Goal: Task Accomplishment & Management: Manage account settings

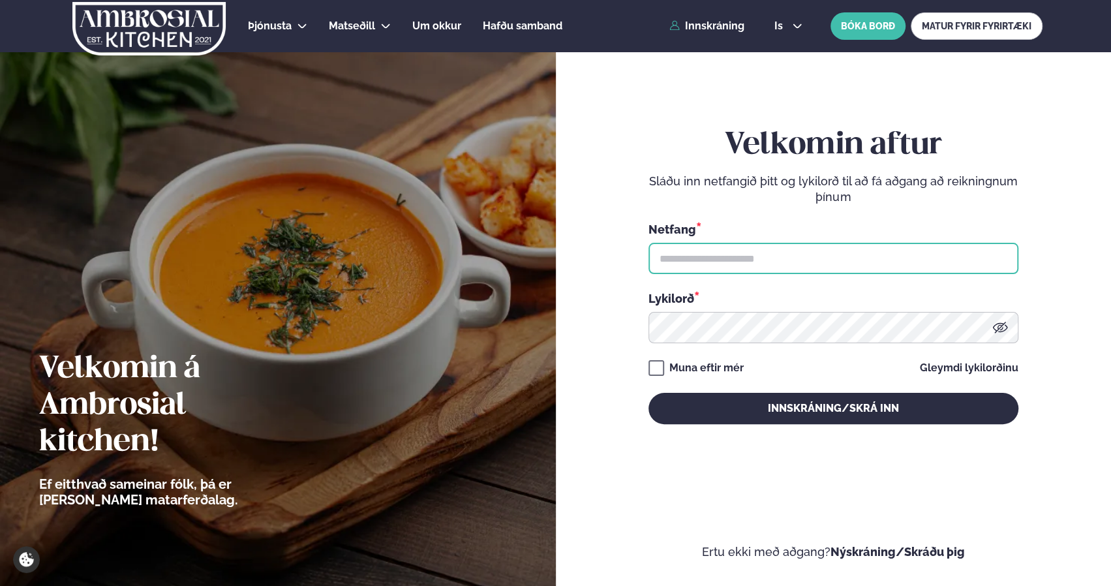
click at [706, 256] on input "text" at bounding box center [833, 258] width 370 height 31
type input "**********"
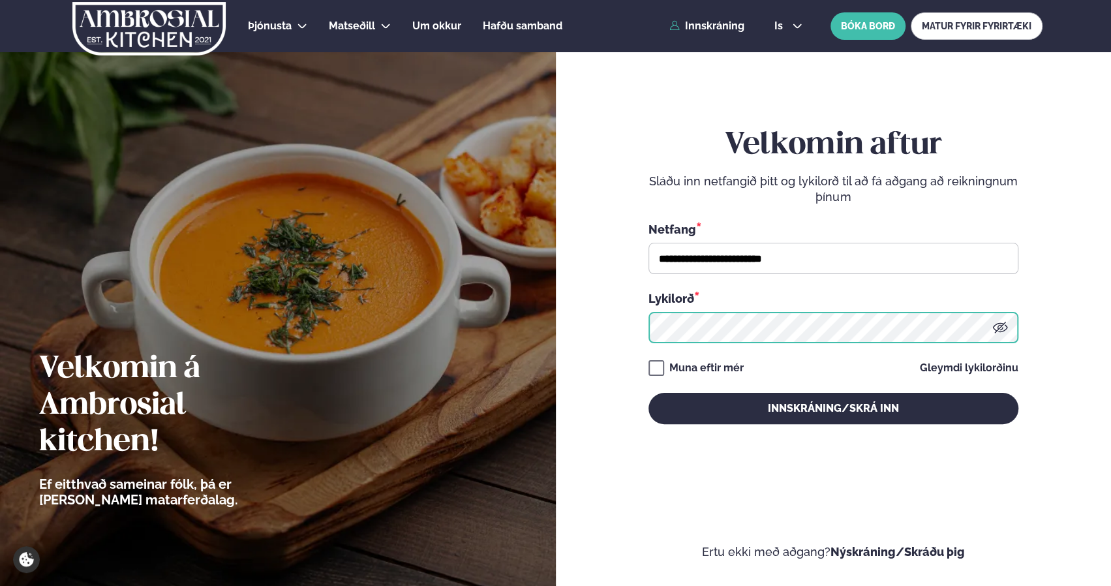
click at [648, 393] on button "Innskráning/Skrá inn" at bounding box center [833, 408] width 370 height 31
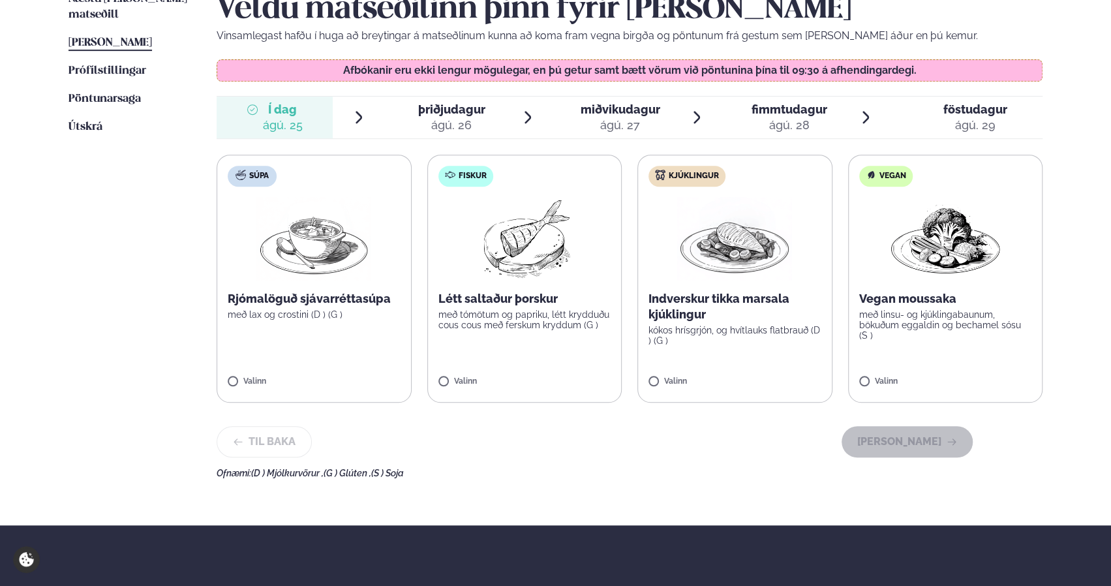
scroll to position [391, 0]
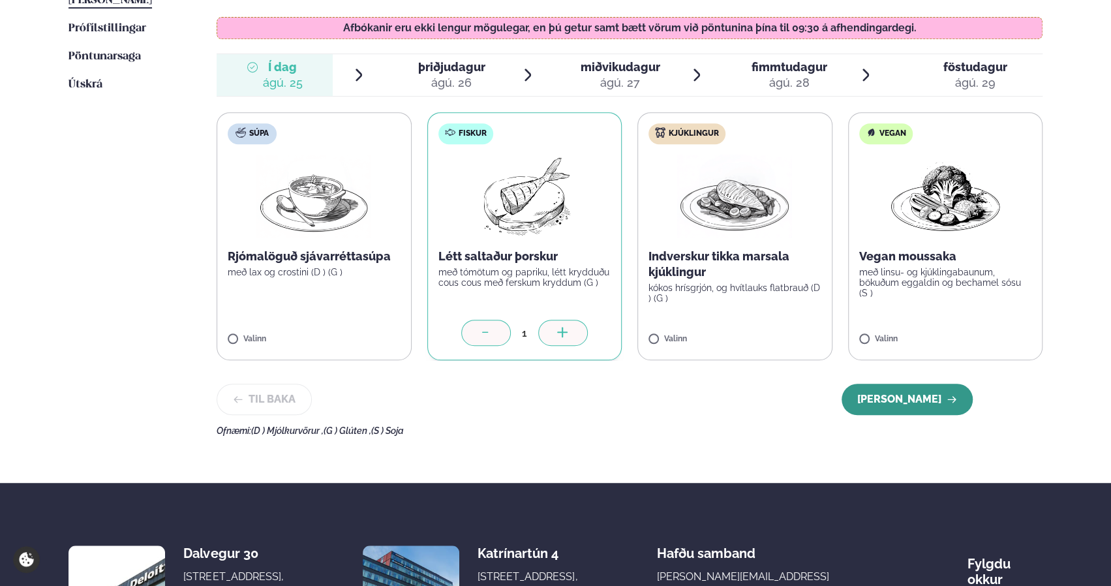
click at [909, 397] on button "[PERSON_NAME]" at bounding box center [906, 398] width 131 height 31
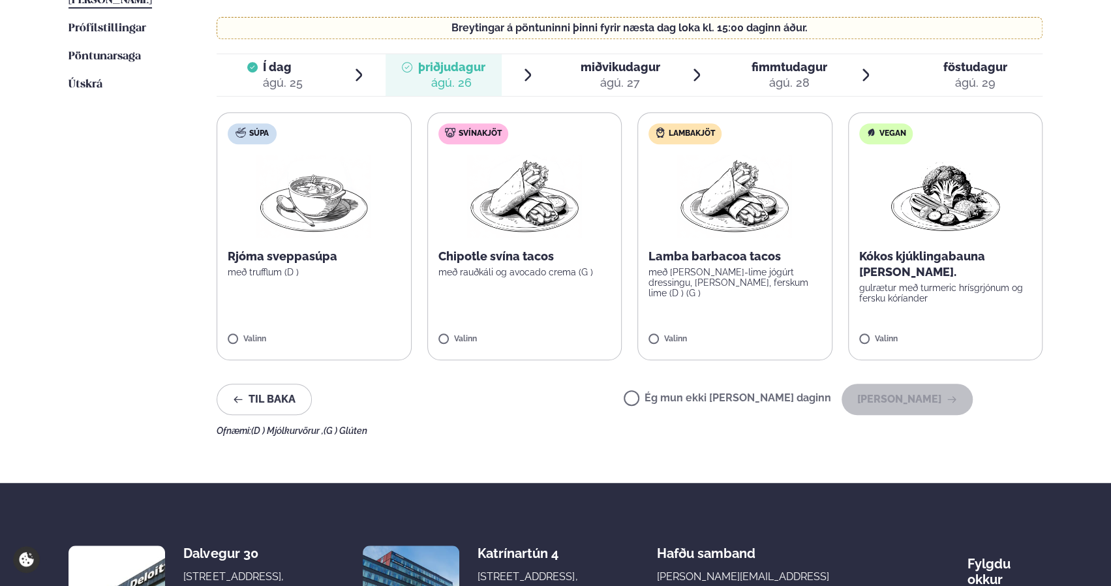
click at [741, 396] on label "Ég mun ekki [PERSON_NAME] daginn" at bounding box center [726, 400] width 207 height 14
click at [890, 397] on button "[PERSON_NAME]" at bounding box center [906, 398] width 131 height 31
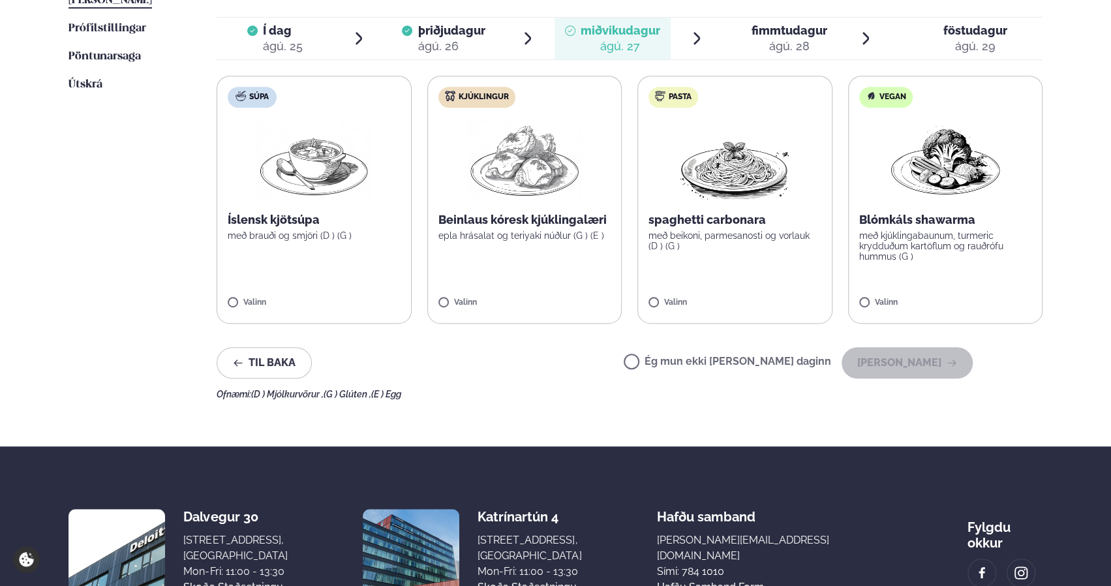
click at [770, 372] on div "Ég mun ekki [PERSON_NAME] daginn [PERSON_NAME]" at bounding box center [797, 362] width 349 height 31
click at [810, 363] on label "Ég mun ekki [PERSON_NAME] daginn" at bounding box center [726, 363] width 207 height 14
click at [923, 368] on button "[PERSON_NAME]" at bounding box center [906, 362] width 131 height 31
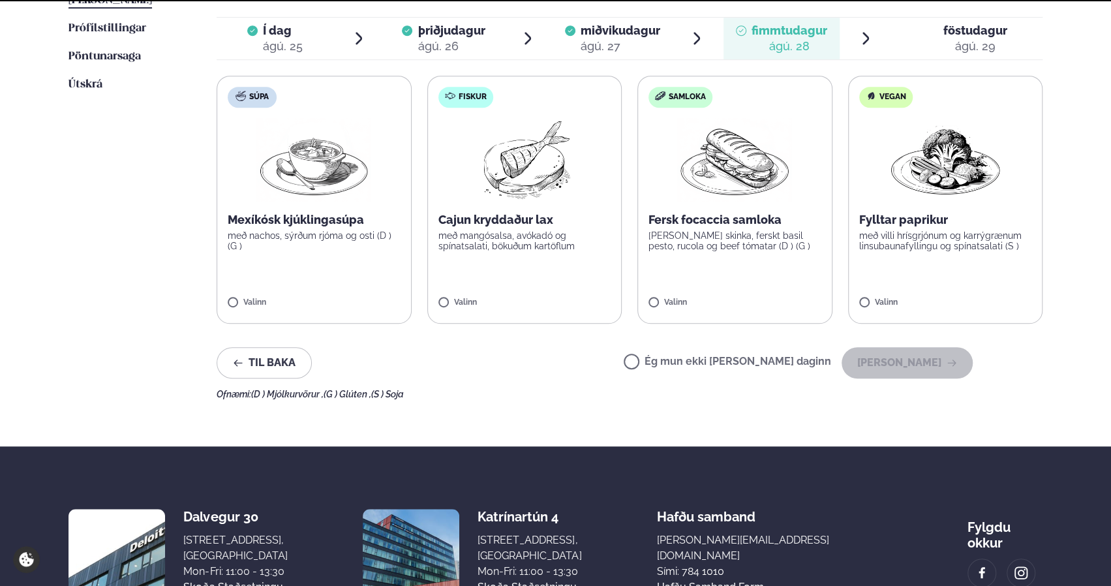
click at [754, 363] on label "Ég mun ekki [PERSON_NAME] daginn" at bounding box center [726, 363] width 207 height 14
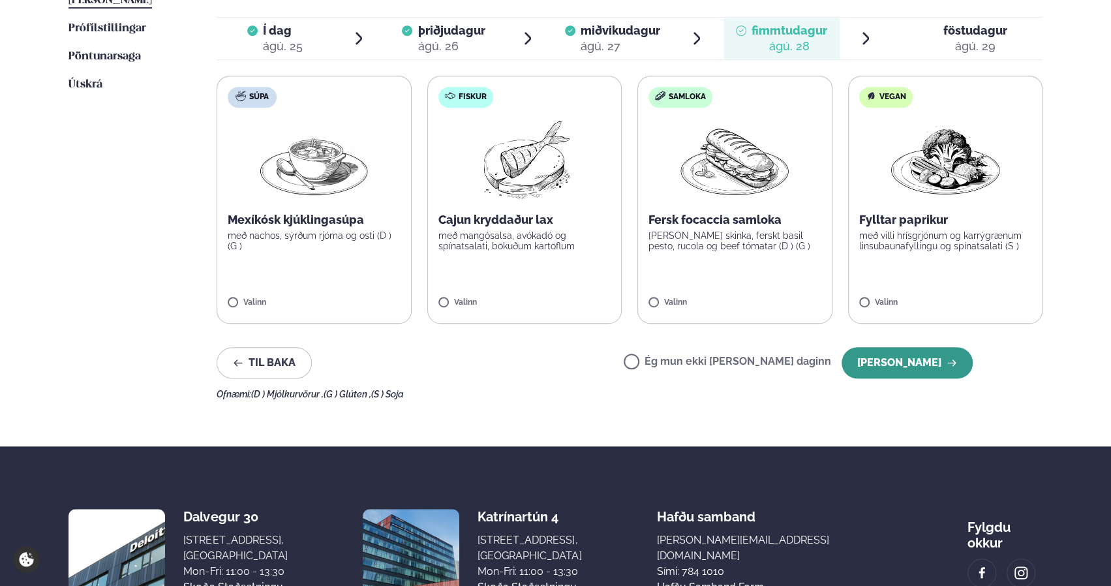
click at [931, 355] on button "[PERSON_NAME]" at bounding box center [906, 362] width 131 height 31
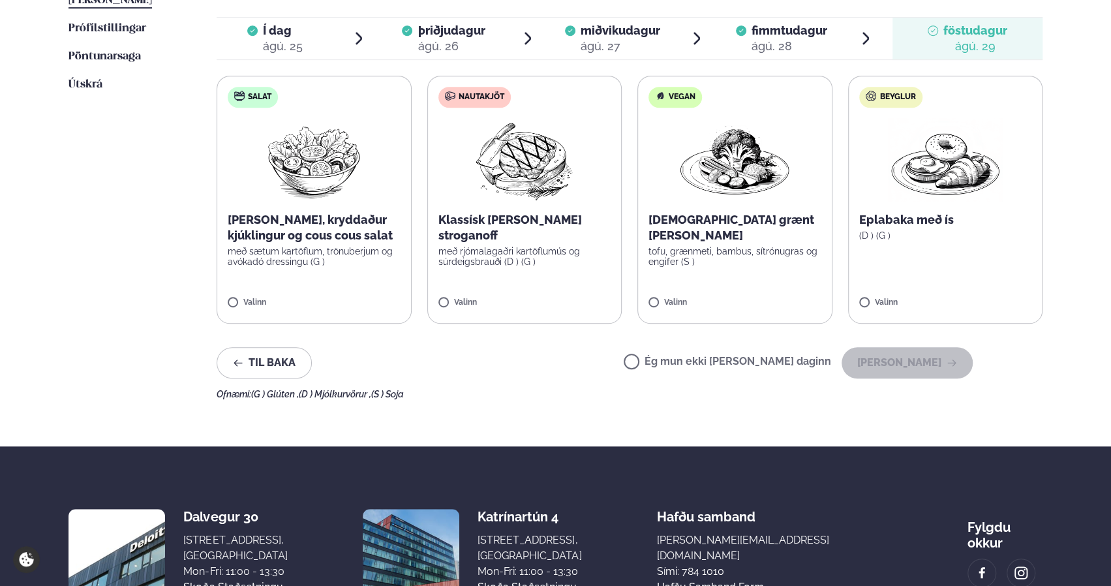
click at [771, 362] on label "Ég mun ekki [PERSON_NAME] daginn" at bounding box center [726, 363] width 207 height 14
click at [893, 366] on button "[PERSON_NAME]" at bounding box center [906, 362] width 131 height 31
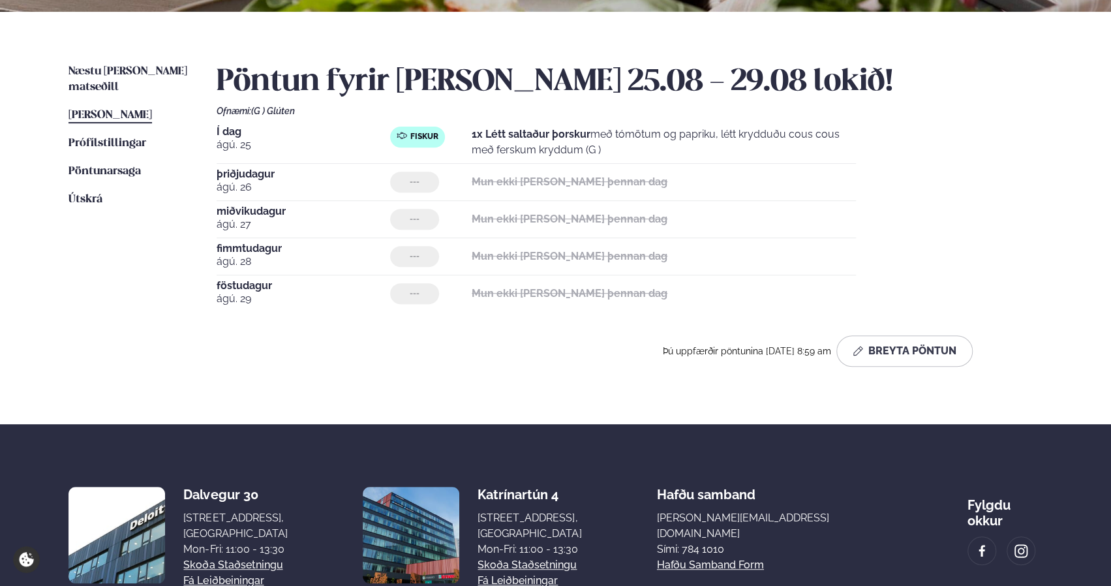
scroll to position [51, 0]
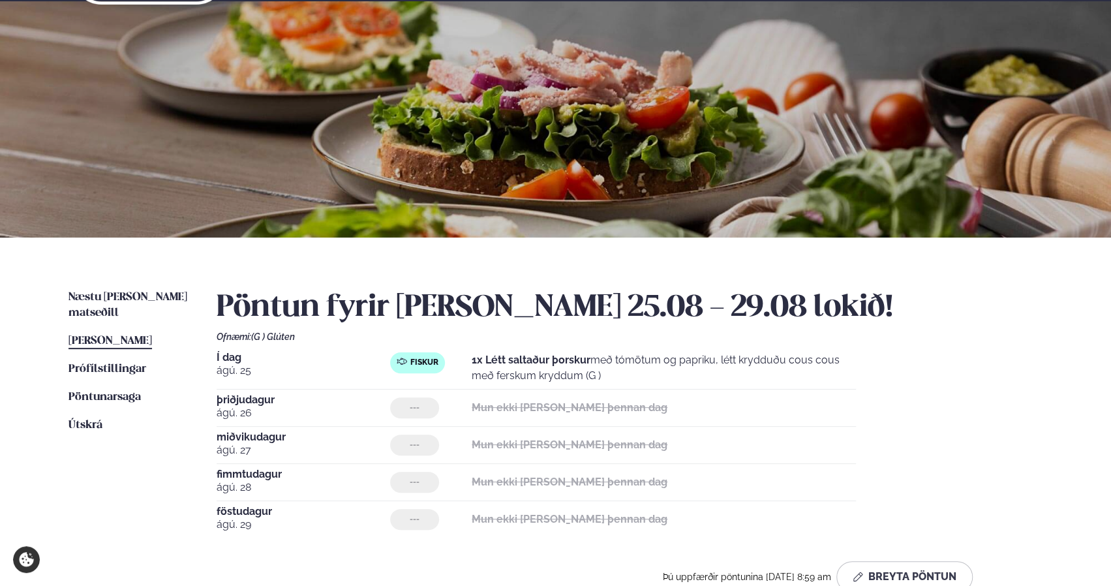
drag, startPoint x: 524, startPoint y: 359, endPoint x: 659, endPoint y: 376, distance: 136.0
click at [655, 375] on div "Fiskur 1x Létt saltaður þorskur með tómötum og papriku, létt krydduðu cous cous…" at bounding box center [623, 367] width 466 height 31
click at [659, 376] on p "1x Létt saltaður þorskur með tómötum og papriku, létt krydduðu cous cous með fe…" at bounding box center [664, 367] width 384 height 31
drag, startPoint x: 676, startPoint y: 376, endPoint x: 651, endPoint y: 335, distance: 48.5
click at [652, 337] on div "Pöntun fyrir [PERSON_NAME] 25.08 - 29.08 lokið! Ofnæmi: (G ) Glúten Í dag [DATE…" at bounding box center [630, 441] width 826 height 303
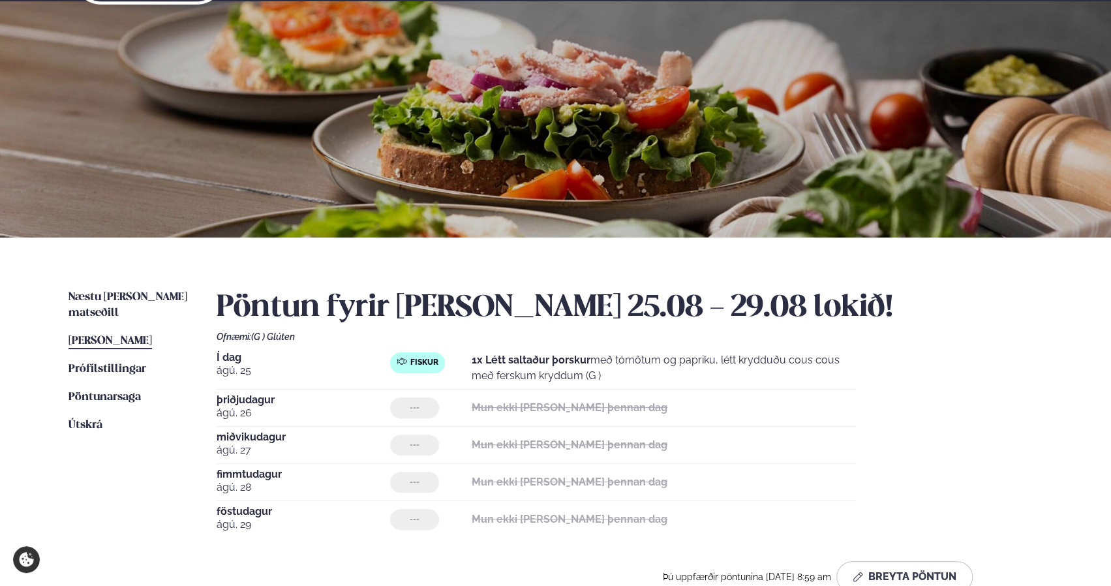
click at [651, 335] on div "Ofnæmi: (G ) Glúten" at bounding box center [630, 336] width 826 height 10
click at [127, 335] on span "[PERSON_NAME]" at bounding box center [109, 340] width 83 height 11
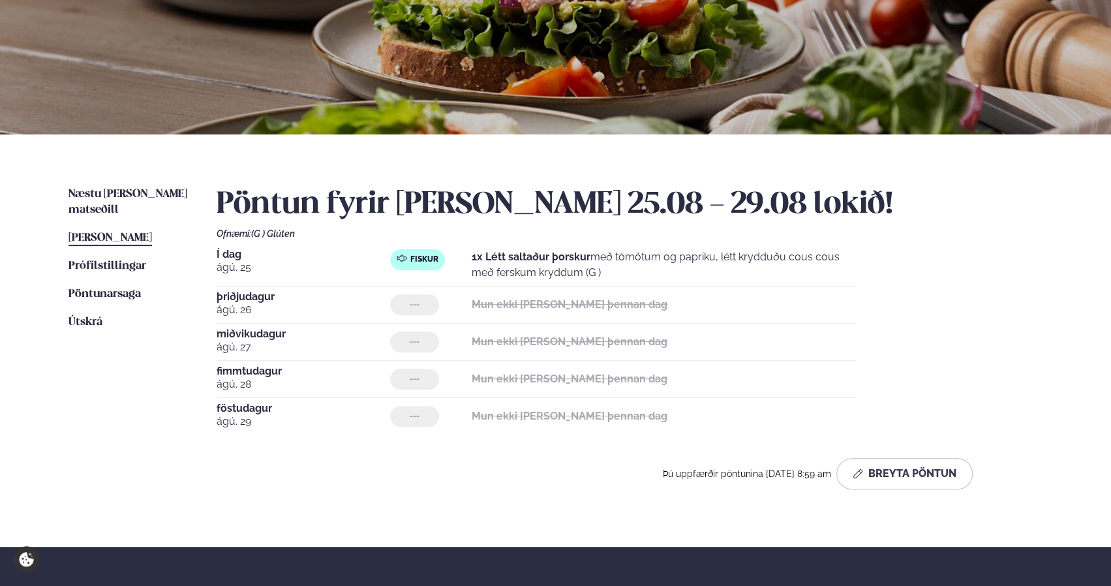
scroll to position [181, 0]
